Goal: Task Accomplishment & Management: Use online tool/utility

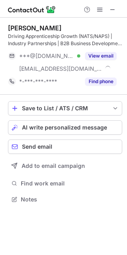
scroll to position [194, 127]
click at [116, 8] on span at bounding box center [113, 9] width 6 height 6
